Goal: Task Accomplishment & Management: Manage account settings

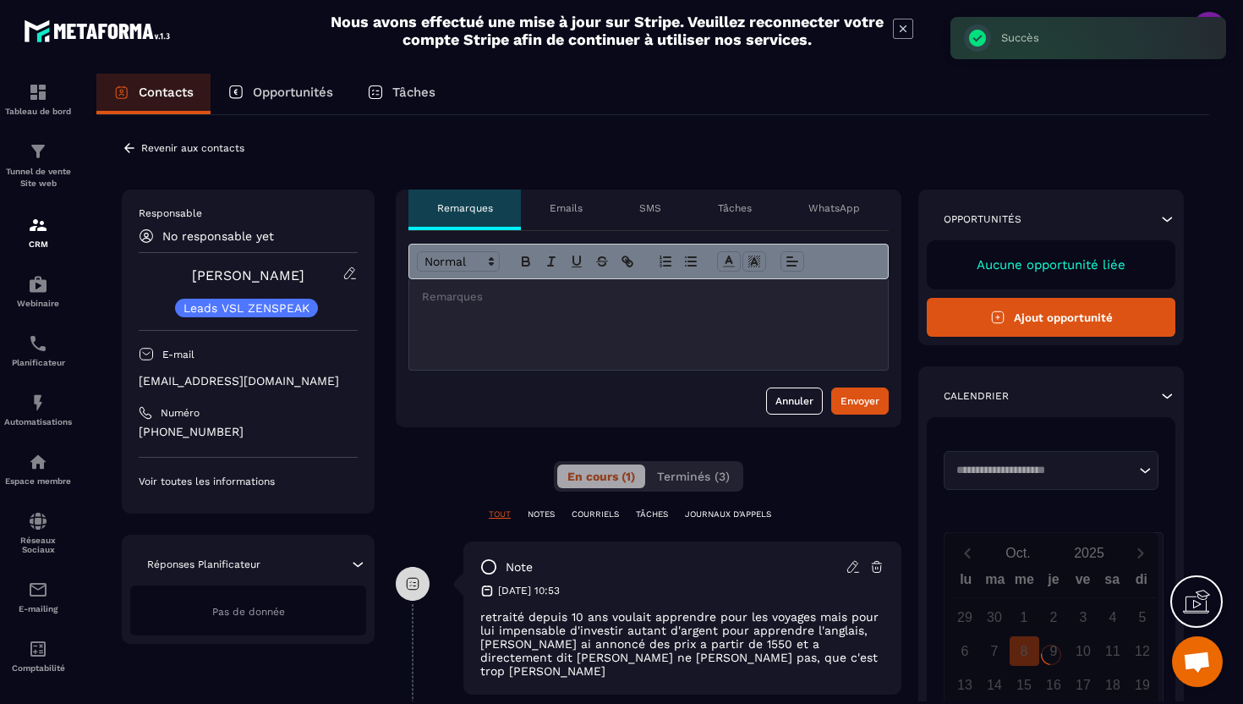
click at [129, 151] on icon at bounding box center [129, 147] width 10 height 9
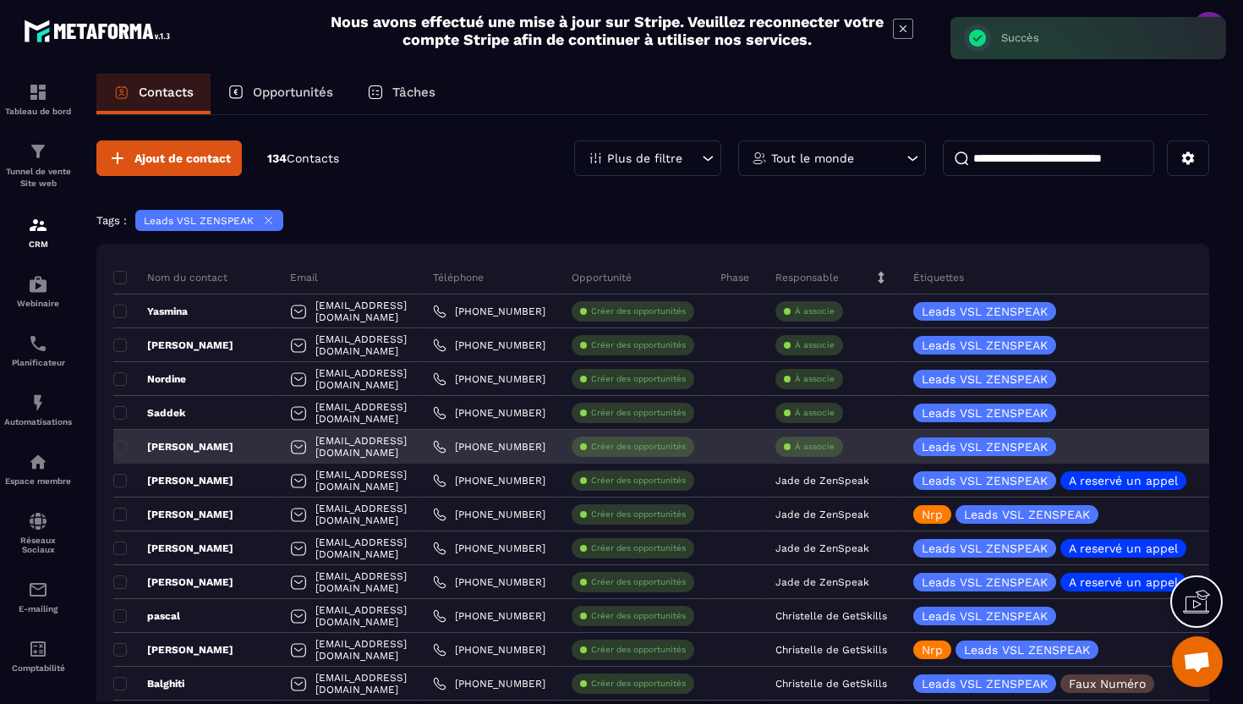
click at [835, 449] on p "À associe" at bounding box center [815, 447] width 40 height 12
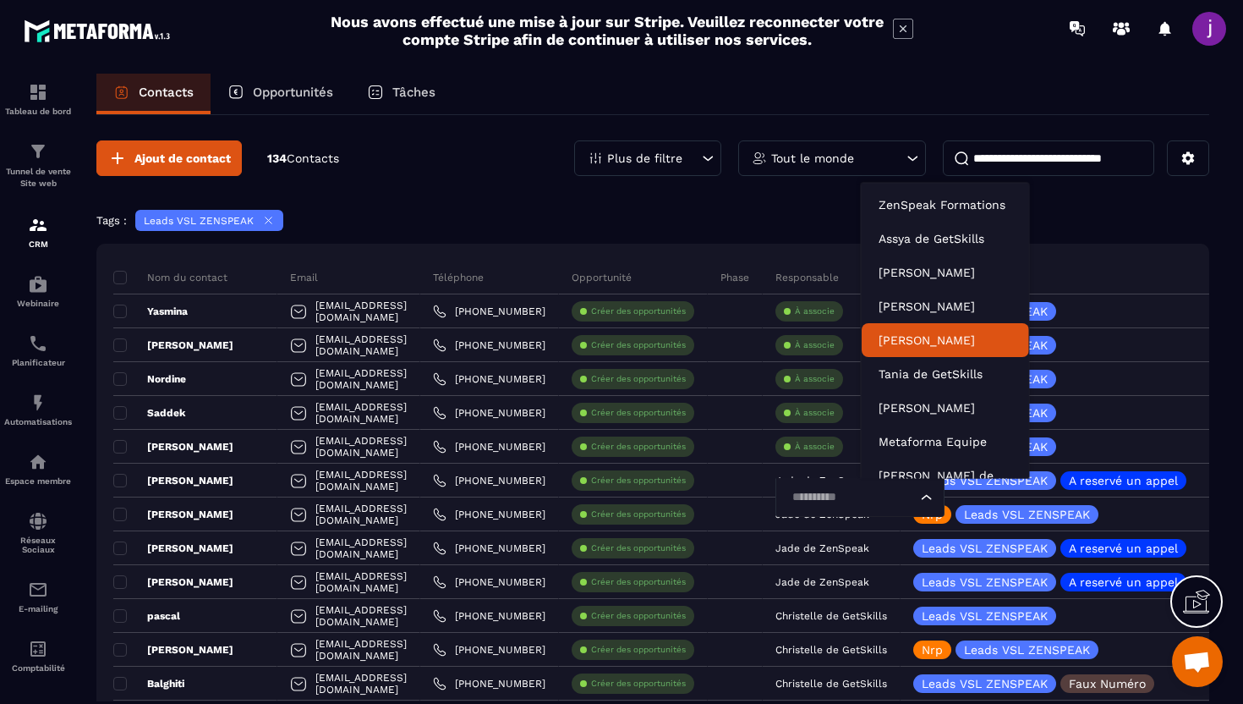
scroll to position [52, 0]
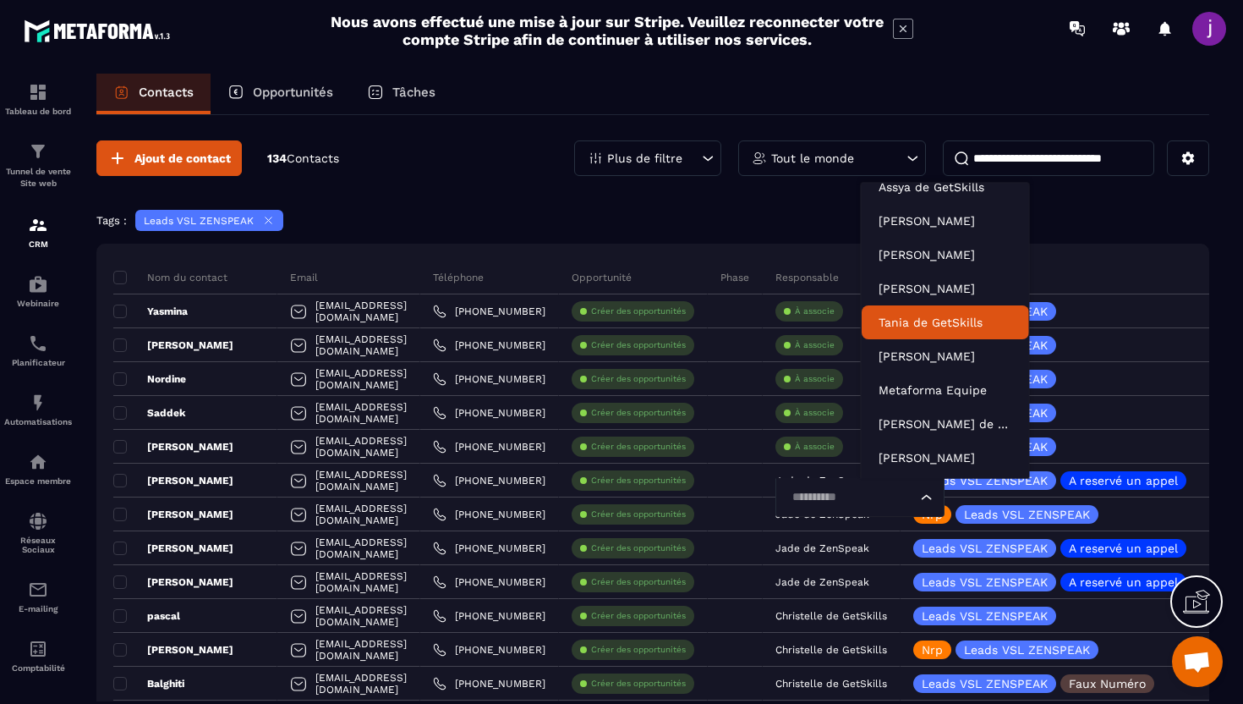
click at [939, 326] on p "Tania de GetSkills" at bounding box center [946, 322] width 134 height 17
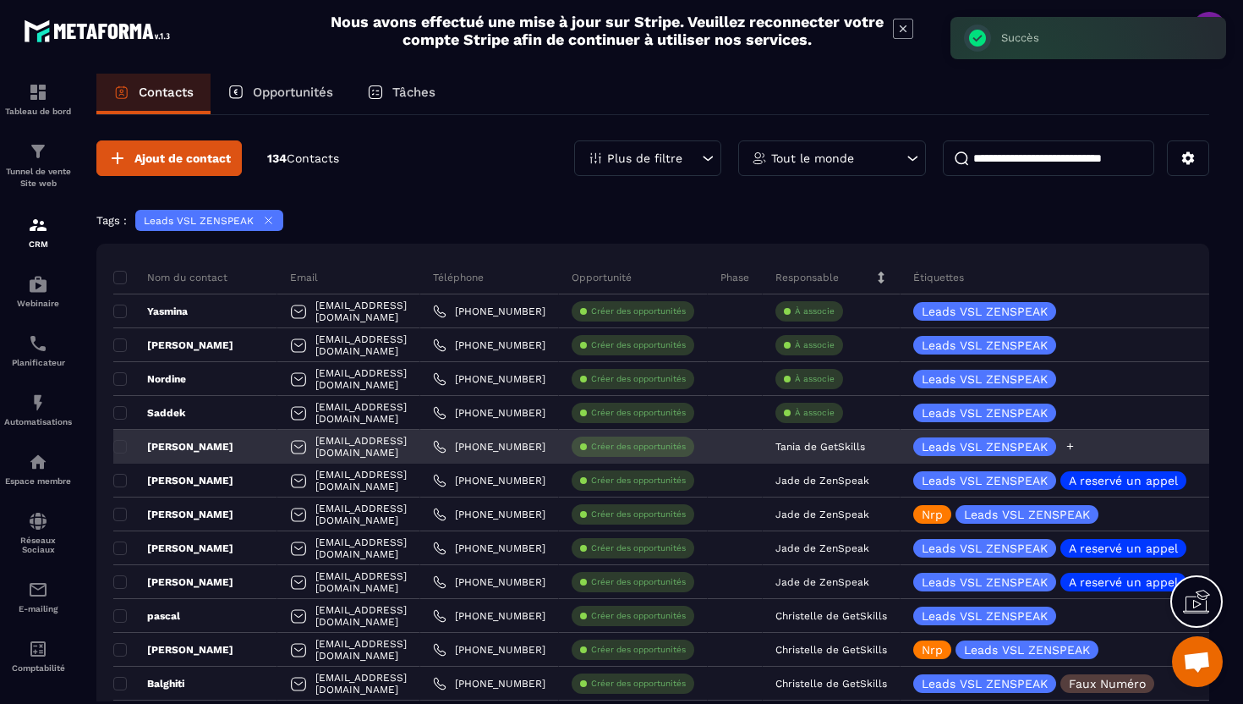
click at [1076, 441] on icon at bounding box center [1070, 446] width 11 height 11
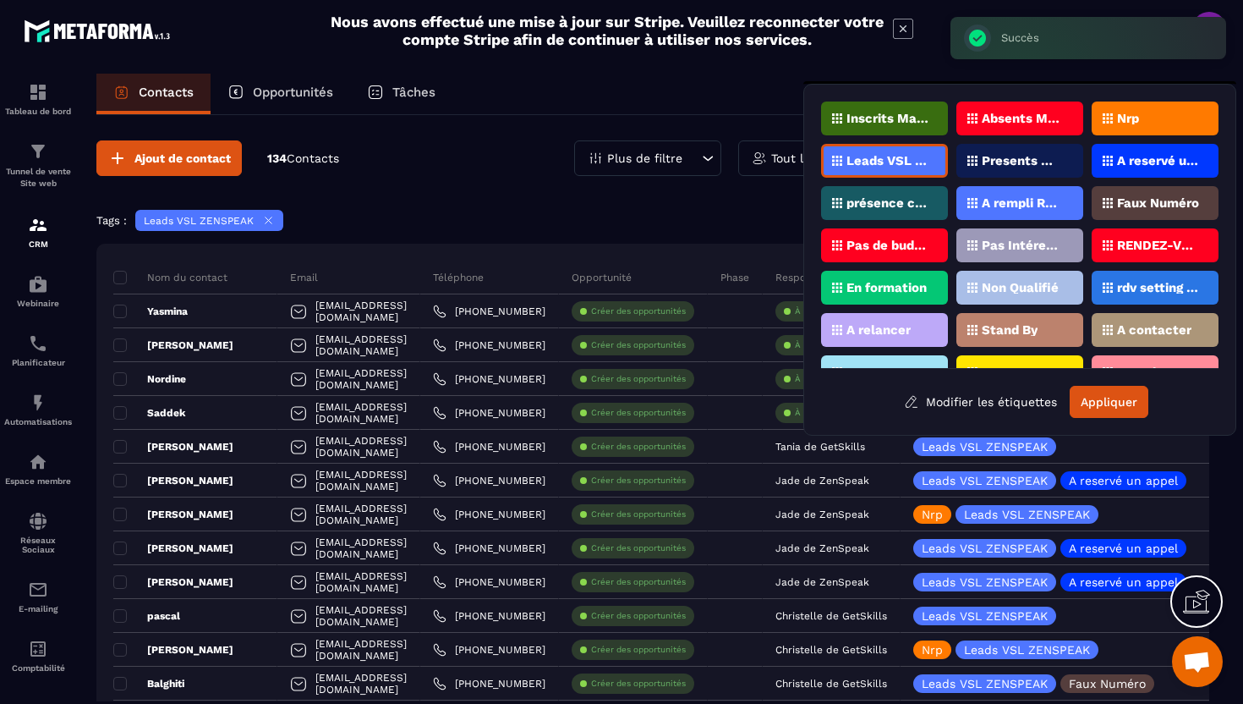
click at [890, 239] on p "Pas de budget" at bounding box center [887, 245] width 82 height 12
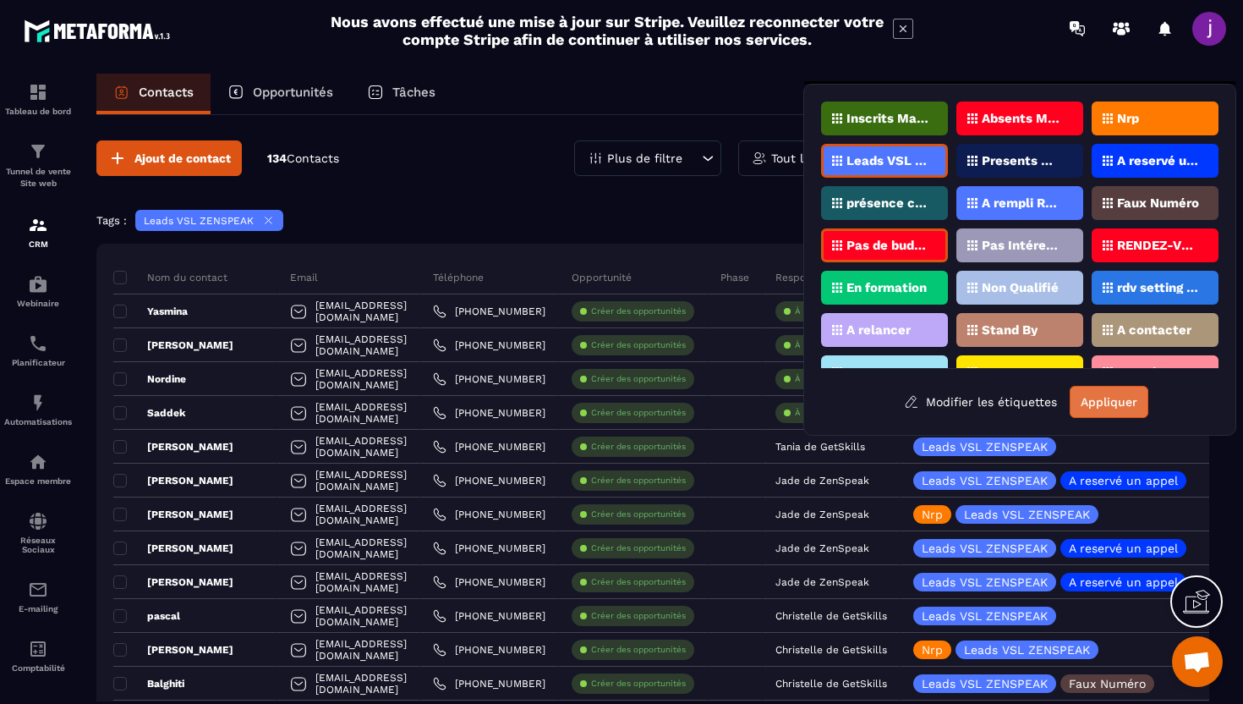
click at [1117, 408] on button "Appliquer" at bounding box center [1109, 402] width 79 height 32
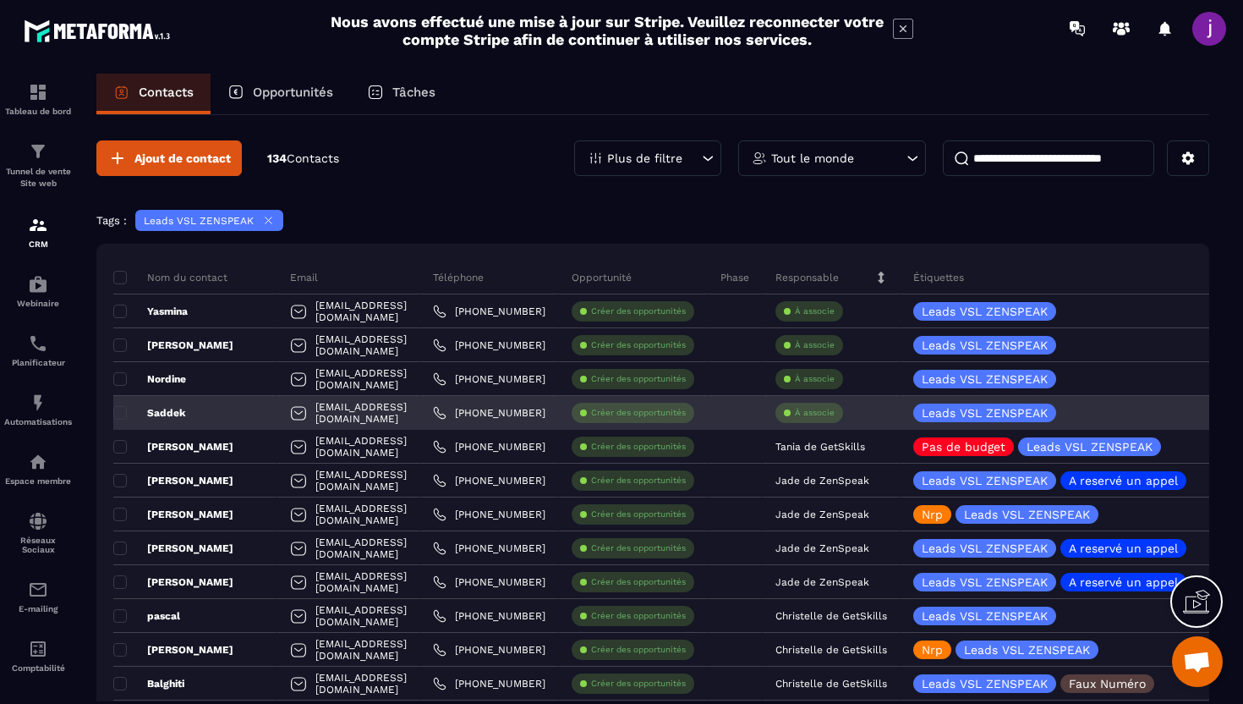
scroll to position [1, 0]
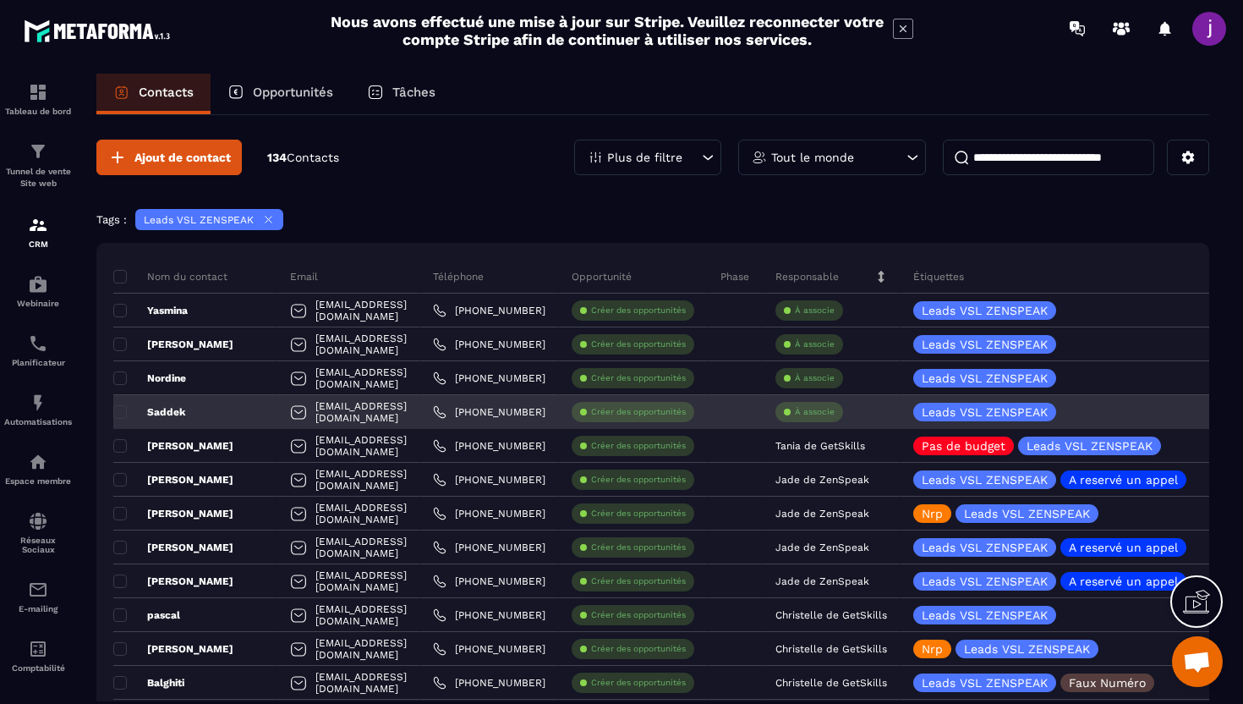
click at [206, 427] on div "Saddek" at bounding box center [195, 412] width 164 height 34
